Goal: Contribute content: Contribute content

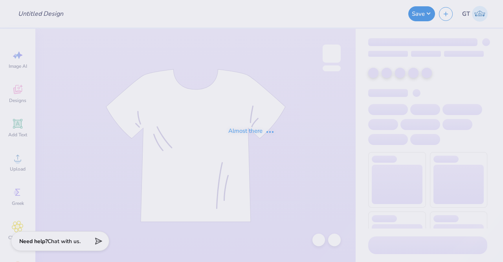
type input "Hoco Hoodie 2"
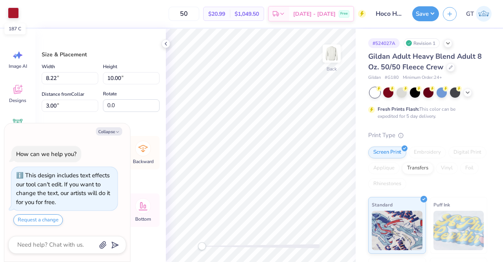
click at [12, 16] on div at bounding box center [13, 12] width 11 height 11
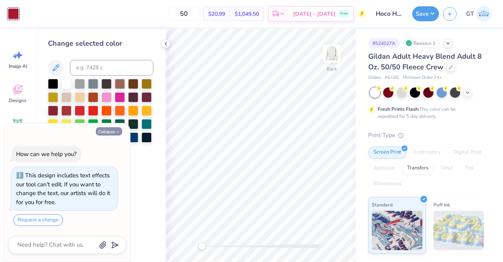
click at [118, 131] on icon "button" at bounding box center [117, 131] width 5 height 5
type textarea "x"
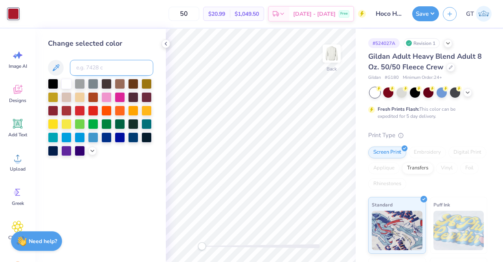
click at [114, 68] on input at bounding box center [111, 68] width 83 height 16
type input "201"
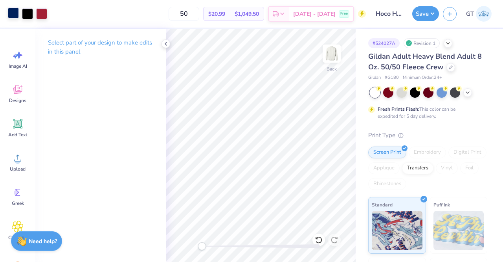
click at [13, 13] on div at bounding box center [13, 12] width 11 height 11
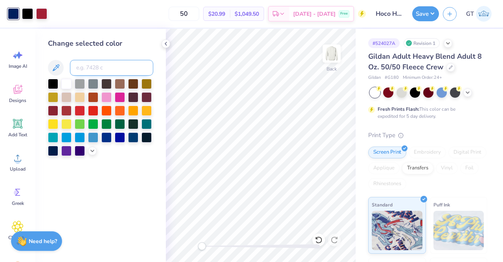
click at [84, 71] on input at bounding box center [111, 68] width 83 height 16
type input "288"
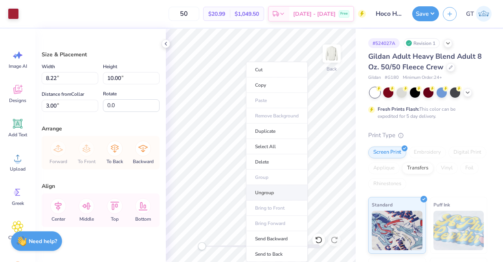
click at [263, 192] on li "Ungroup" at bounding box center [277, 192] width 62 height 15
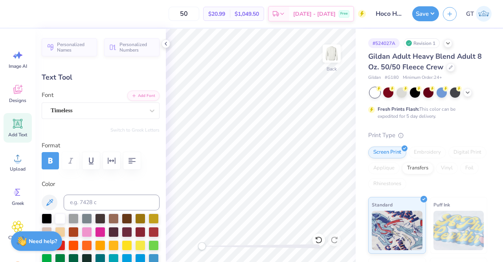
scroll to position [6, 1]
type textarea "AT UNIVERSITY OF PENNSYLVANIA"
click at [426, 14] on button "Save" at bounding box center [426, 12] width 27 height 15
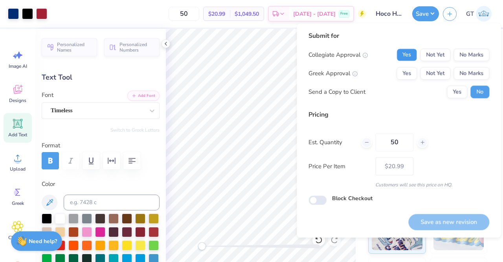
click at [402, 55] on button "Yes" at bounding box center [407, 54] width 20 height 13
click at [409, 70] on button "Yes" at bounding box center [407, 73] width 20 height 13
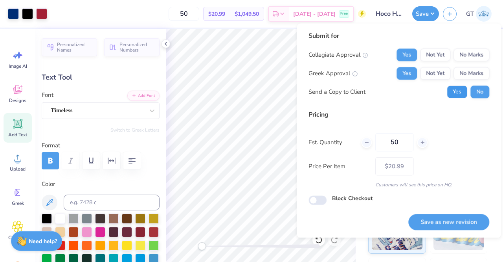
click at [455, 93] on button "Yes" at bounding box center [457, 91] width 20 height 13
click at [421, 223] on button "Save as new revision" at bounding box center [449, 222] width 81 height 16
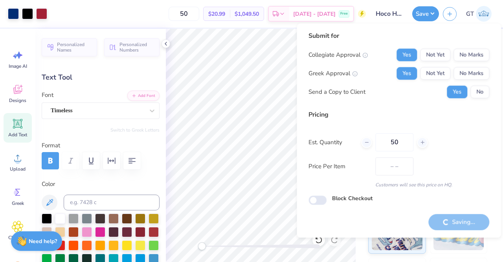
type input "$20.99"
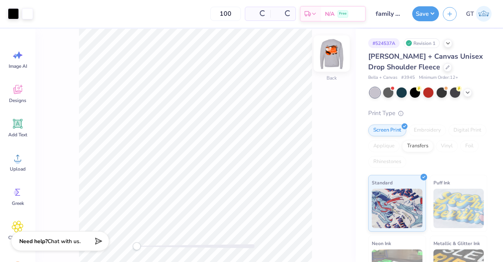
click at [329, 56] on img at bounding box center [331, 53] width 31 height 31
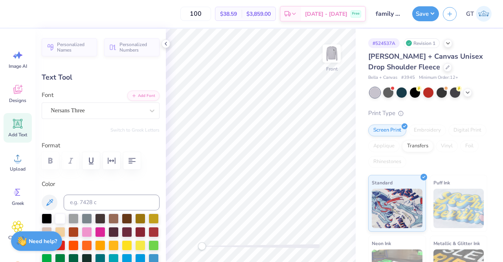
scroll to position [6, 1]
paste textarea
type textarea "OSU"
type input "-10.9"
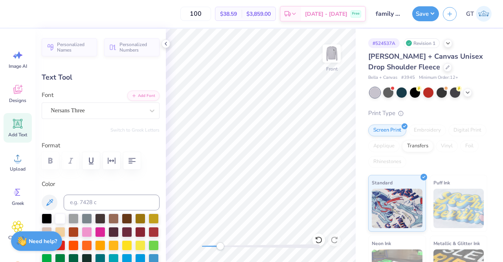
scroll to position [6, 1]
type textarea "AT [GEOGRAPHIC_DATA]"
type input "0.0"
click at [15, 136] on span "Add Text" at bounding box center [17, 134] width 19 height 6
type input "6.04"
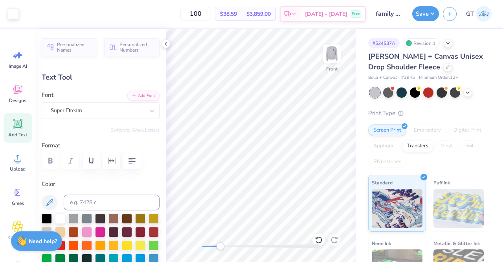
type input "1.75"
type input "12.75"
paste textarea "™"
type textarea "™"
click at [126, 112] on div "Super Dream" at bounding box center [97, 110] width 95 height 12
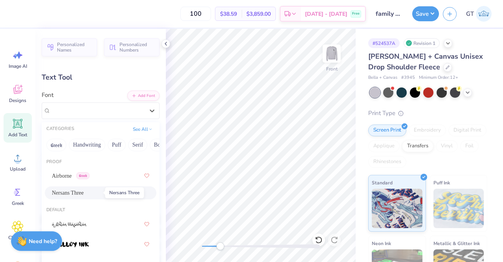
click at [74, 188] on span "Nersans Three" at bounding box center [68, 192] width 32 height 8
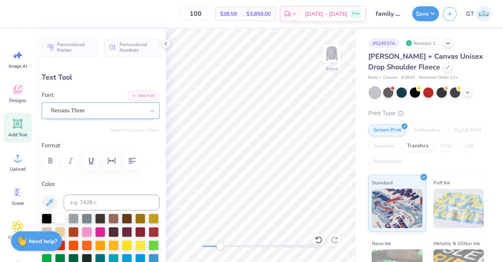
click at [78, 109] on div "Nersans Three" at bounding box center [97, 110] width 95 height 12
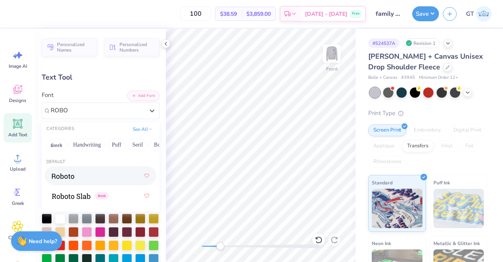
click at [98, 175] on div at bounding box center [101, 175] width 98 height 14
type input "ROBO"
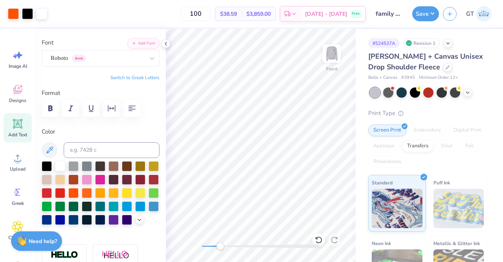
scroll to position [53, 0]
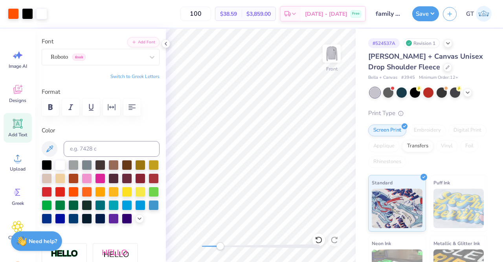
click at [15, 131] on div "Add Text" at bounding box center [18, 127] width 28 height 29
paste textarea "™"
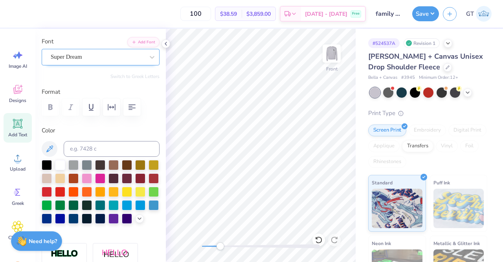
type textarea "™"
click at [123, 59] on div "Super Dream" at bounding box center [97, 57] width 95 height 12
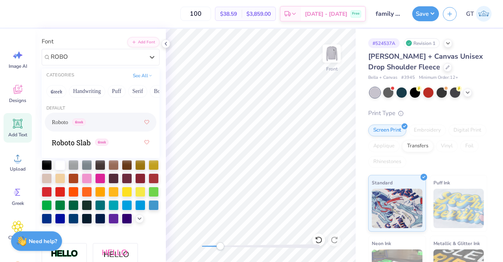
click at [103, 125] on div "Roboto Greek" at bounding box center [101, 122] width 98 height 14
type input "ROBO"
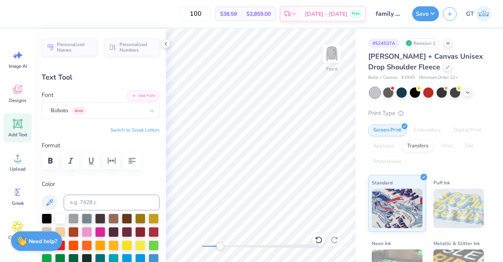
type input "0.32"
type input "0.17"
type input "15.76"
type input "0.0"
type input "0.35"
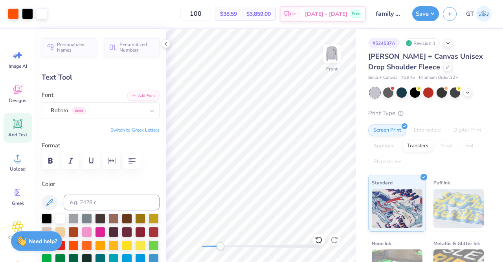
type input "0.23"
type input "15.73"
type input "0.0"
type input "0.20"
type input "0.13"
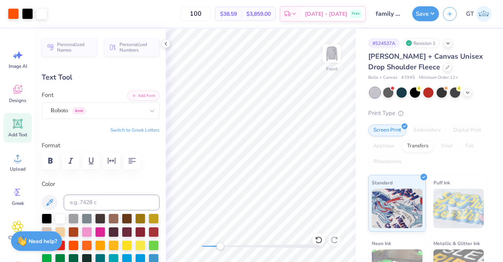
type input "14.22"
type input "0.0"
type input "14.12"
type input "-13.9"
type input "0.27"
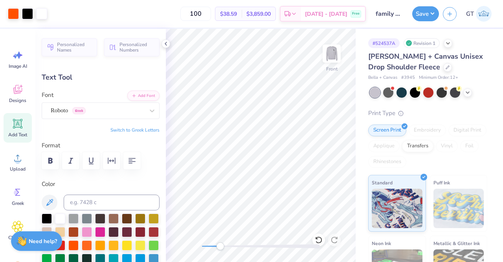
type input "0.18"
type input "14.11"
type input "0.0"
click at [421, 13] on button "Save" at bounding box center [426, 12] width 27 height 15
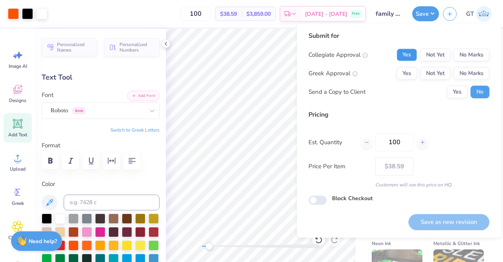
click at [410, 52] on button "Yes" at bounding box center [407, 54] width 20 height 13
click at [411, 74] on button "Yes" at bounding box center [407, 73] width 20 height 13
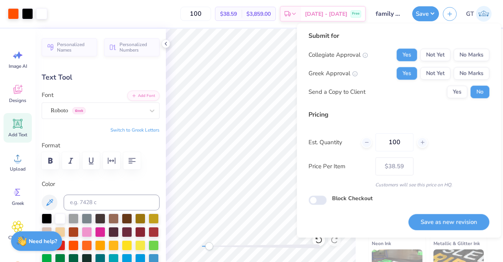
click at [469, 93] on div "Yes No" at bounding box center [468, 91] width 42 height 13
click at [461, 93] on button "Yes" at bounding box center [457, 91] width 20 height 13
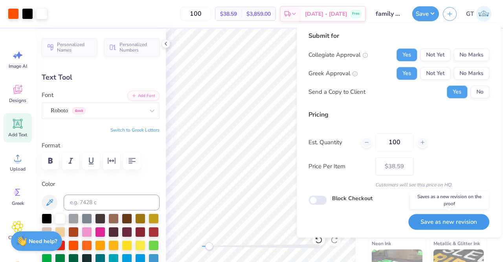
click at [448, 223] on button "Save as new revision" at bounding box center [449, 222] width 81 height 16
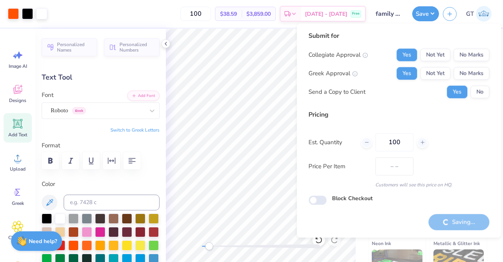
type input "$38.59"
